Goal: Task Accomplishment & Management: Complete application form

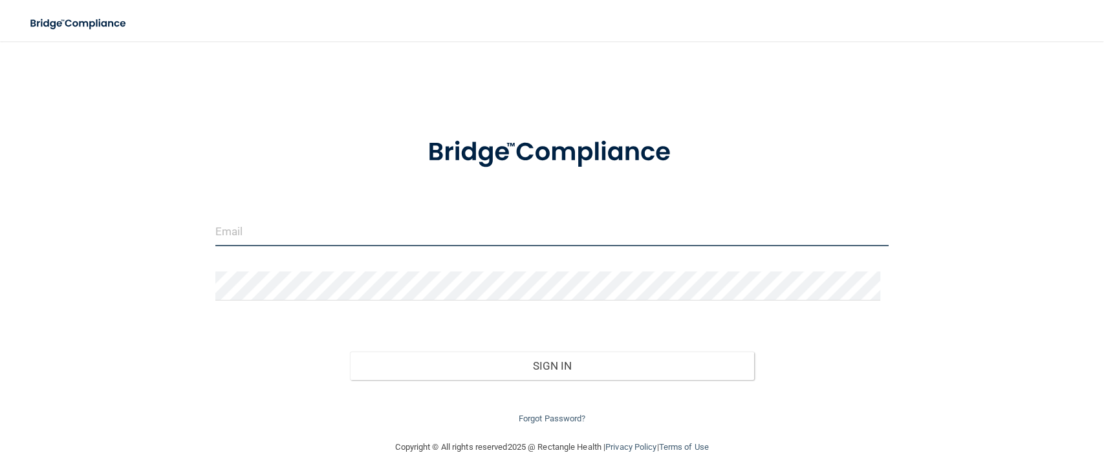
type input "[EMAIL_ADDRESS][PERSON_NAME][DOMAIN_NAME]"
click at [438, 228] on input "[EMAIL_ADDRESS][PERSON_NAME][DOMAIN_NAME]" at bounding box center [551, 231] width 673 height 29
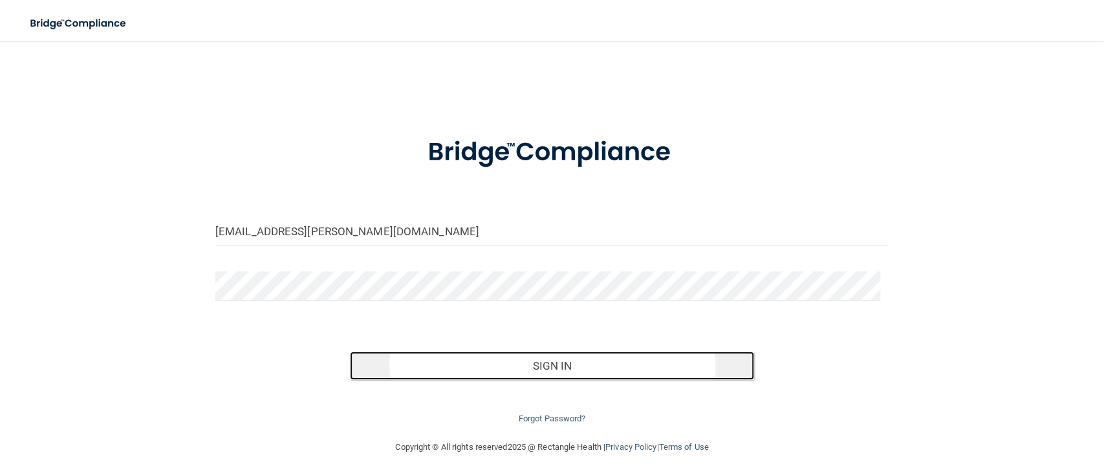
click at [578, 365] on button "Sign In" at bounding box center [552, 366] width 404 height 28
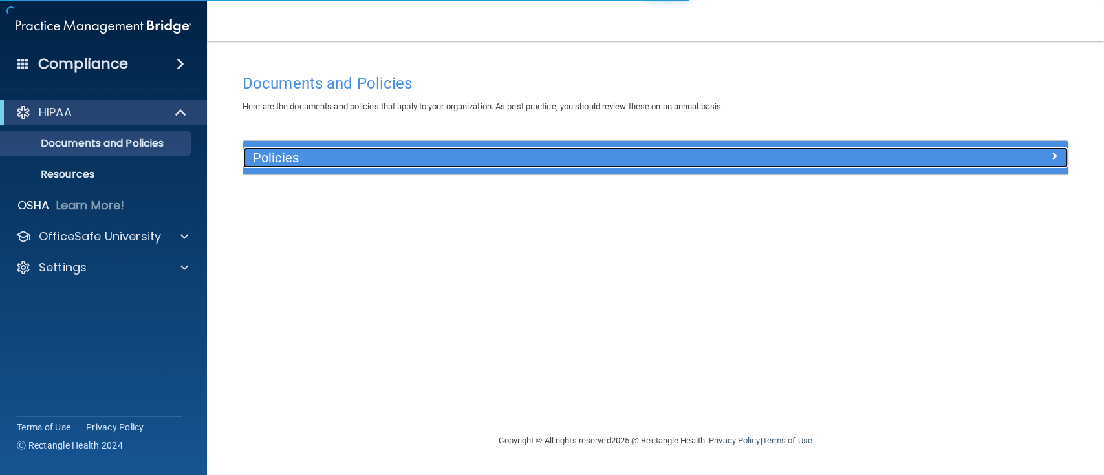
click at [334, 154] on h5 "Policies" at bounding box center [552, 158] width 599 height 14
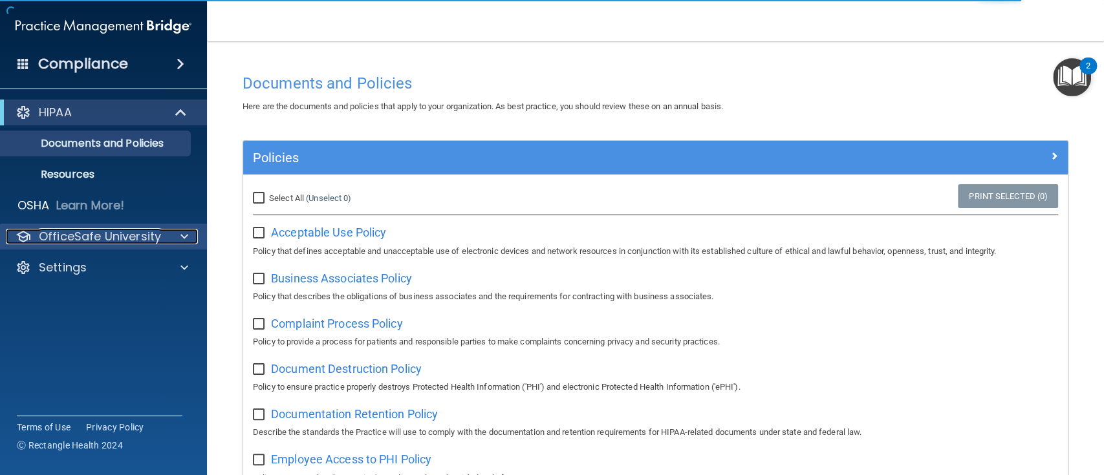
click at [138, 237] on p "OfficeSafe University" at bounding box center [100, 237] width 122 height 16
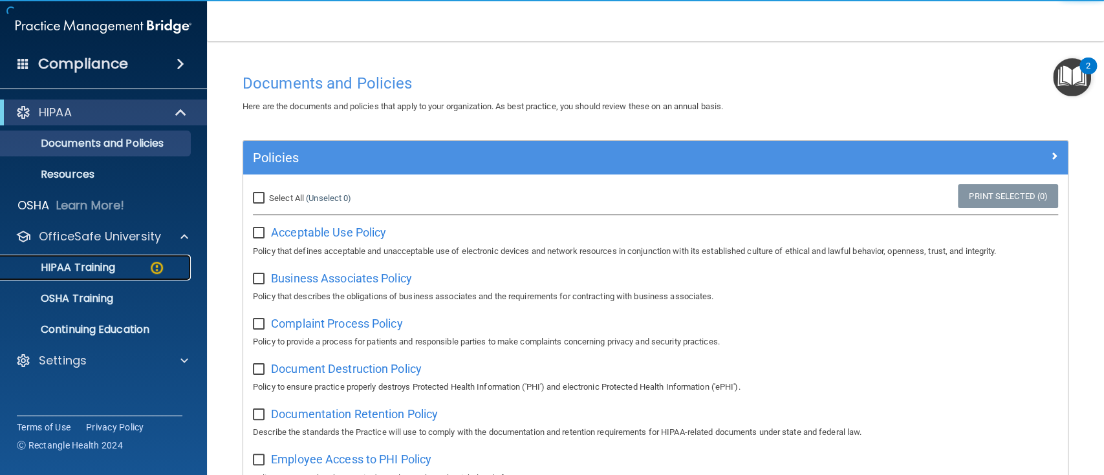
click at [135, 258] on link "HIPAA Training" at bounding box center [89, 268] width 204 height 26
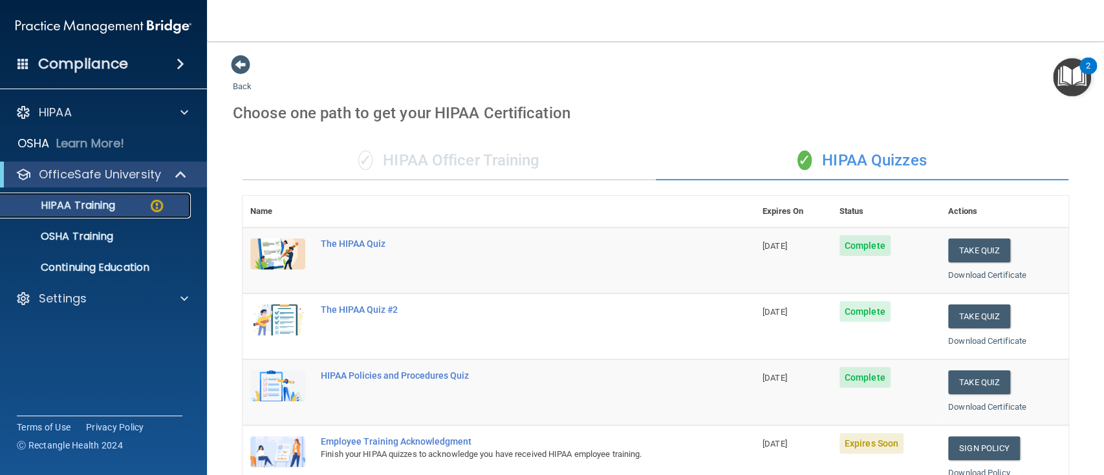
click at [157, 204] on img at bounding box center [157, 206] width 16 height 16
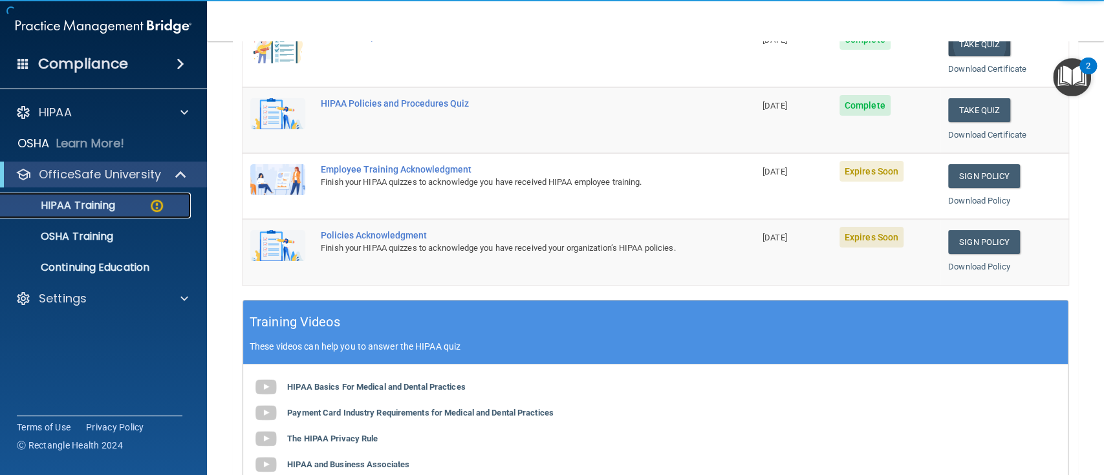
scroll to position [276, 0]
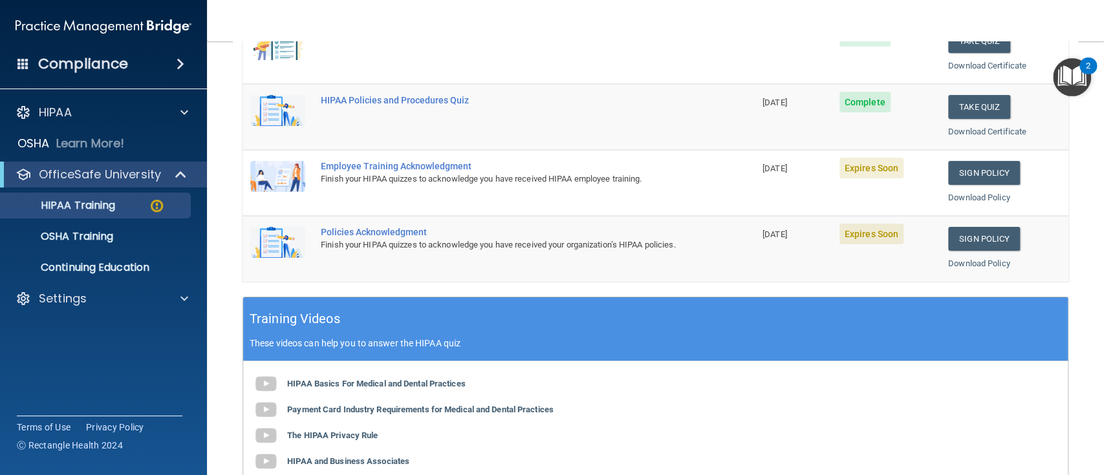
click at [956, 222] on td "Sign Policy Sign Policy Download Policy" at bounding box center [1004, 248] width 128 height 65
click at [956, 234] on link "Sign Policy" at bounding box center [984, 239] width 72 height 24
click at [997, 164] on link "Sign Policy" at bounding box center [984, 173] width 72 height 24
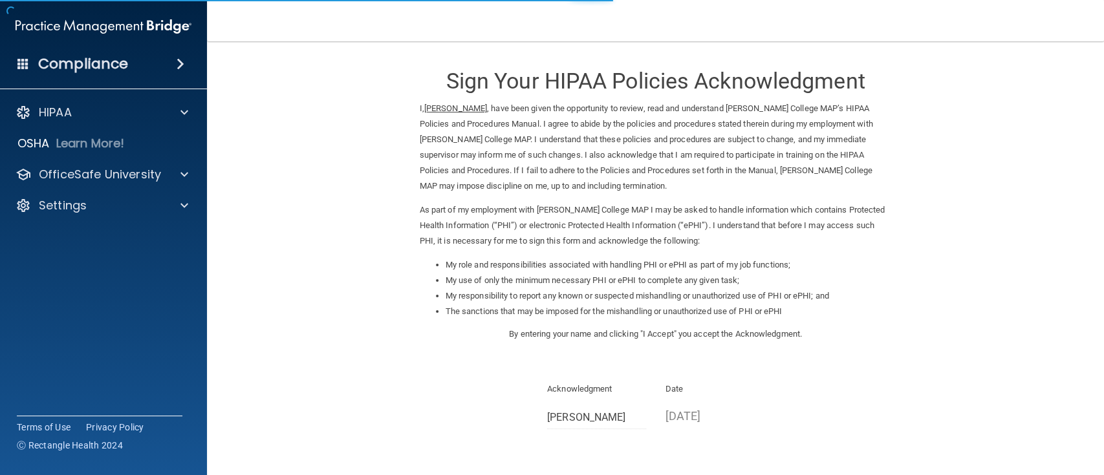
scroll to position [116, 0]
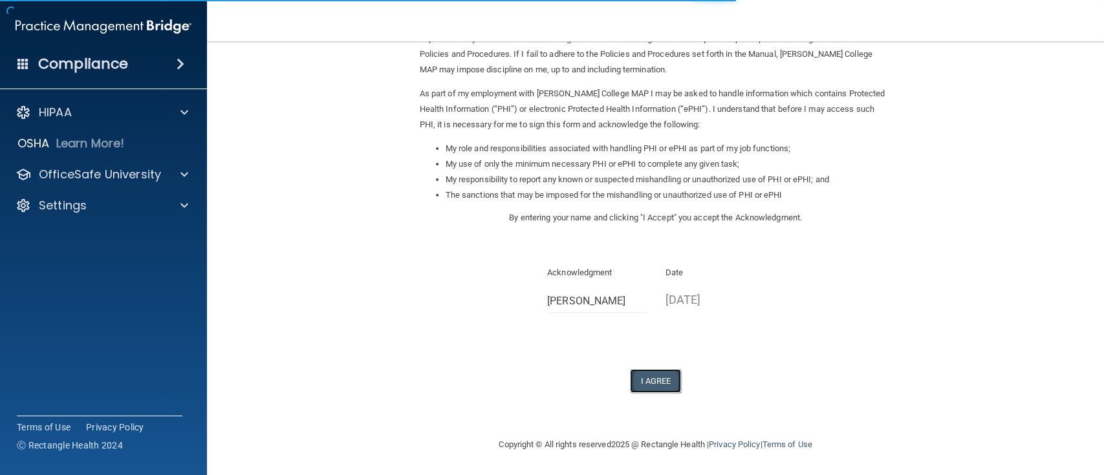
click at [652, 384] on button "I Agree" at bounding box center [656, 381] width 52 height 24
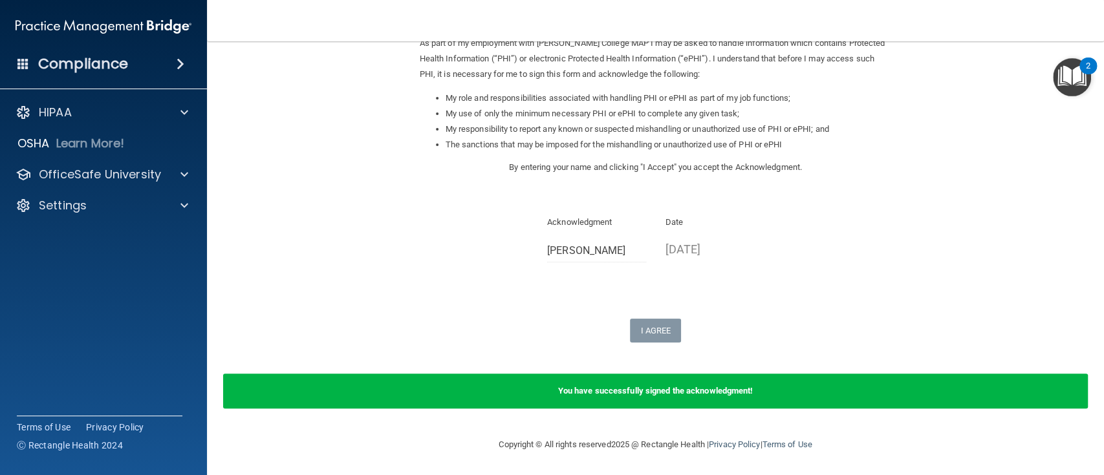
scroll to position [0, 0]
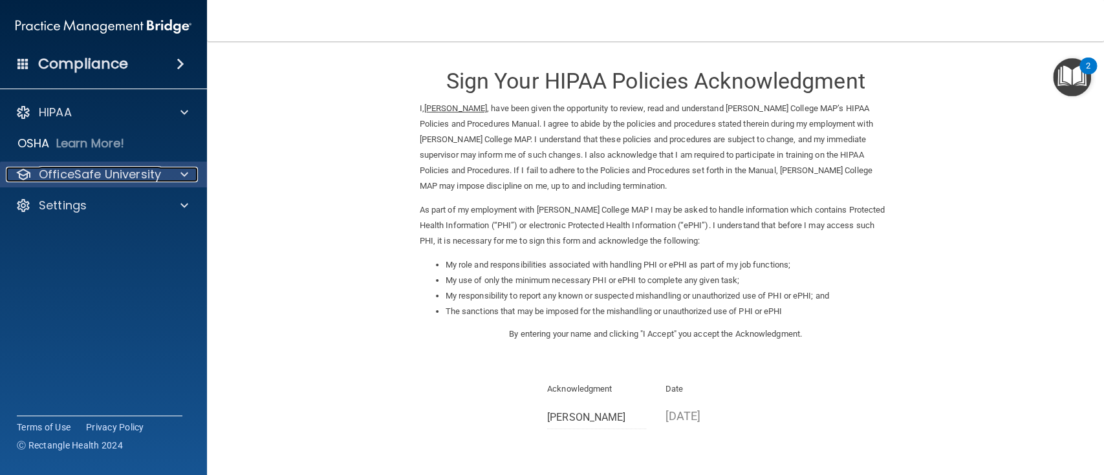
click at [107, 168] on p "OfficeSafe University" at bounding box center [100, 175] width 122 height 16
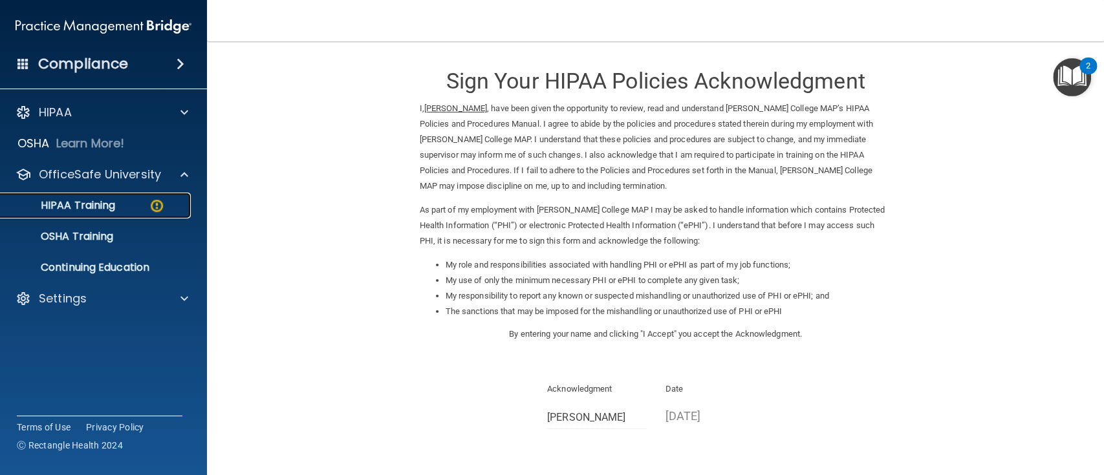
click at [98, 202] on p "HIPAA Training" at bounding box center [61, 205] width 107 height 13
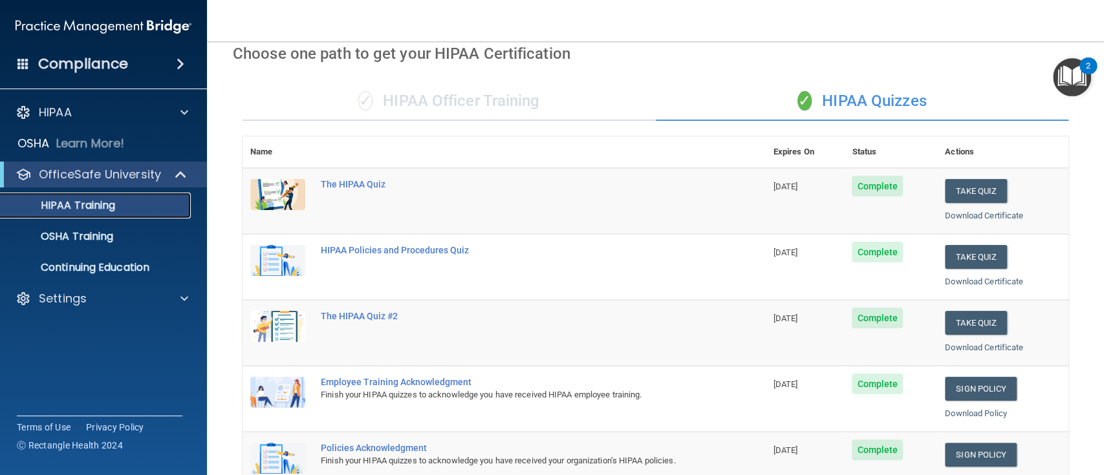
scroll to position [49, 0]
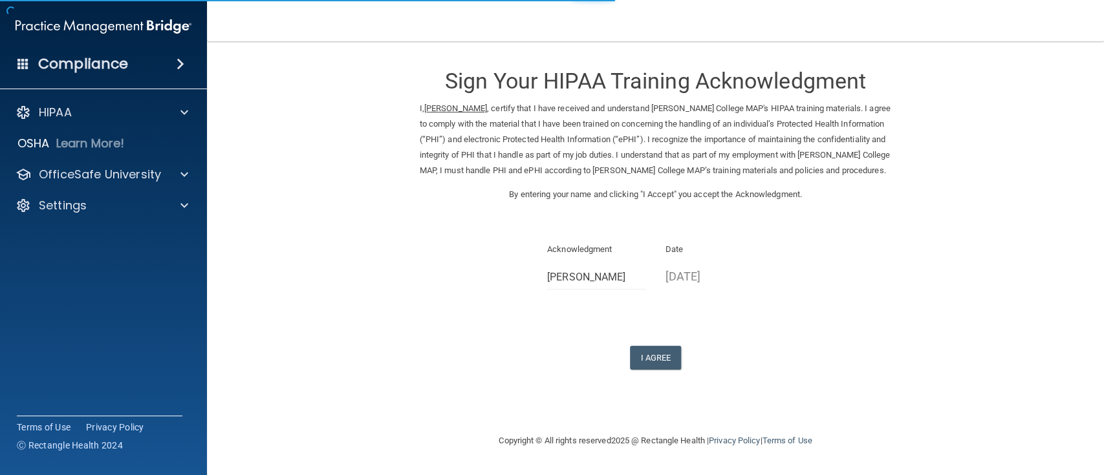
click at [677, 337] on div "Sign Your HIPAA Training Acknowledgment I, Grace Devlin , certify that I have r…" at bounding box center [656, 212] width 472 height 316
click at [669, 357] on button "I Agree" at bounding box center [656, 358] width 52 height 24
